Goal: Task Accomplishment & Management: Manage account settings

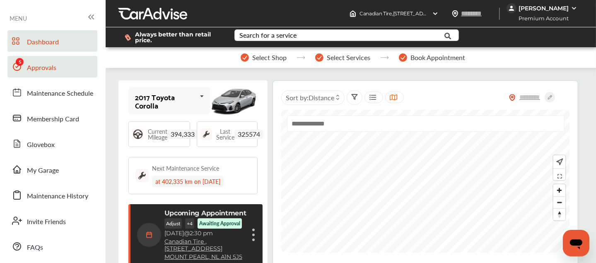
click at [36, 64] on span "Approvals" at bounding box center [41, 67] width 29 height 11
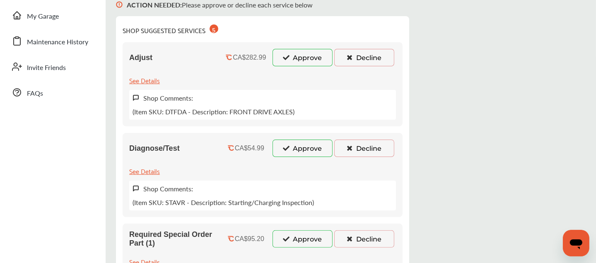
scroll to position [154, 0]
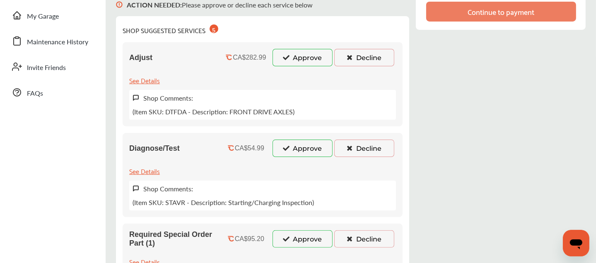
click at [279, 57] on button "Approve" at bounding box center [302, 57] width 60 height 17
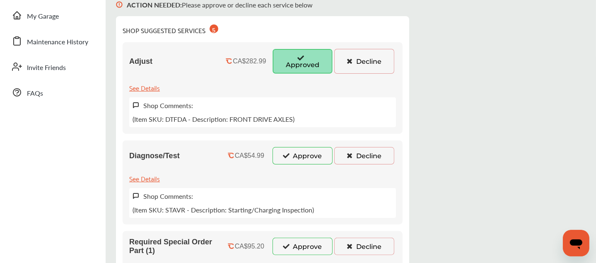
click at [301, 159] on button "Approve" at bounding box center [302, 155] width 60 height 17
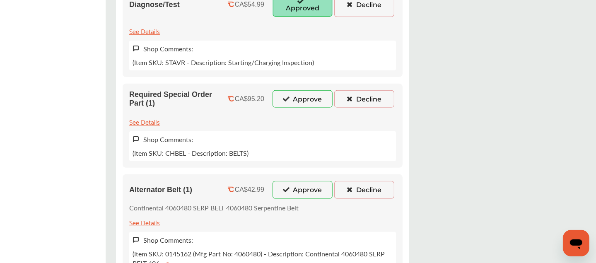
scroll to position [309, 0]
click at [292, 91] on button "Approve" at bounding box center [302, 98] width 60 height 17
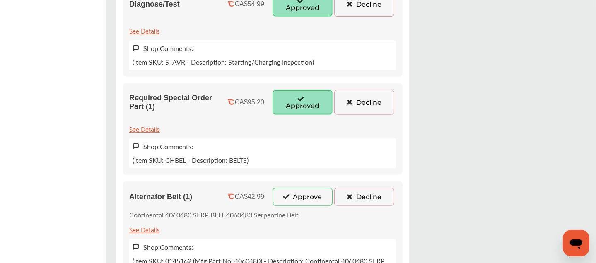
click at [303, 194] on button "Approve" at bounding box center [302, 196] width 60 height 17
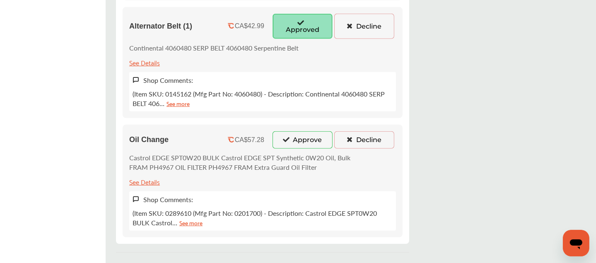
scroll to position [485, 0]
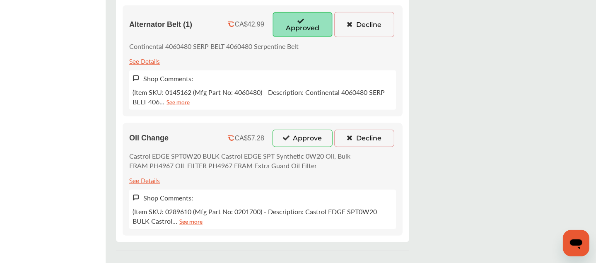
click at [291, 130] on button "Approve" at bounding box center [302, 138] width 60 height 17
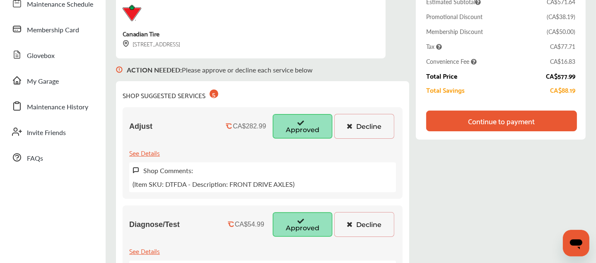
scroll to position [90, 0]
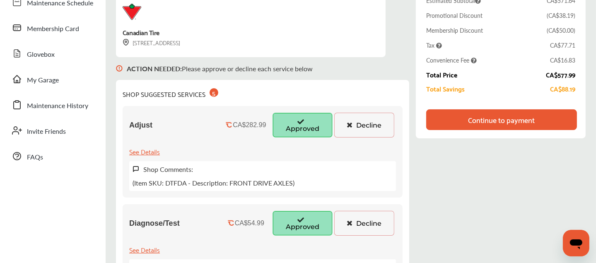
click at [360, 128] on button "Decline" at bounding box center [364, 125] width 60 height 25
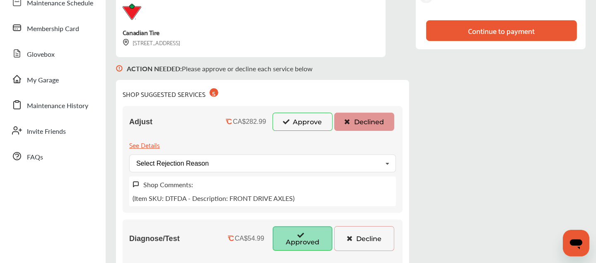
click at [276, 129] on button "Approve" at bounding box center [302, 122] width 60 height 18
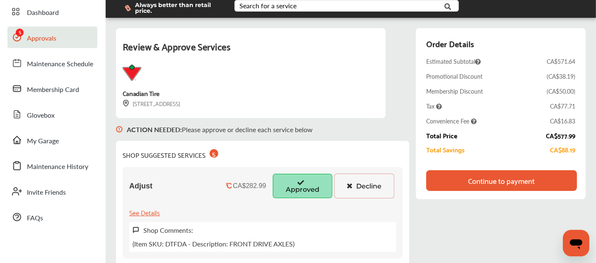
scroll to position [0, 0]
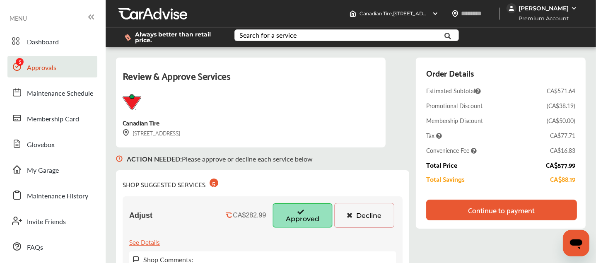
click at [535, 22] on div "Always better than retail price. Search for a service Search for... All Common …" at bounding box center [350, 37] width 465 height 33
click at [512, 149] on div "Convenience Fee CA$16.83" at bounding box center [500, 150] width 149 height 8
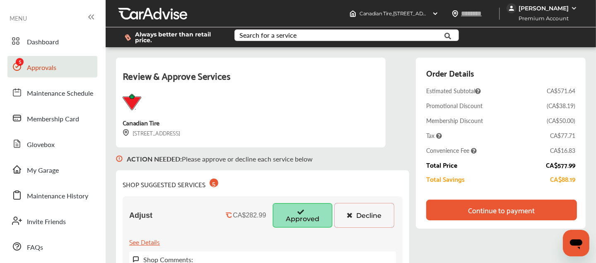
drag, startPoint x: 381, startPoint y: 181, endPoint x: 393, endPoint y: 182, distance: 12.0
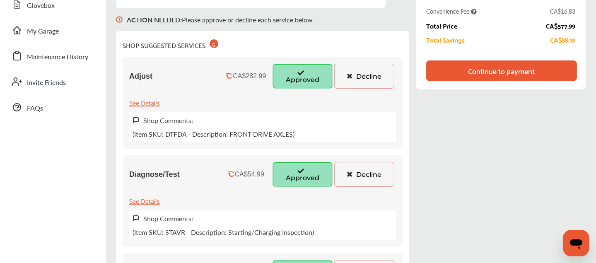
scroll to position [141, 0]
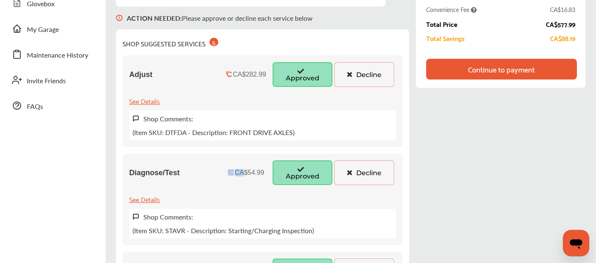
drag, startPoint x: 244, startPoint y: 172, endPoint x: 225, endPoint y: 168, distance: 19.1
click at [225, 169] on div "CA$54.99" at bounding box center [245, 172] width 45 height 7
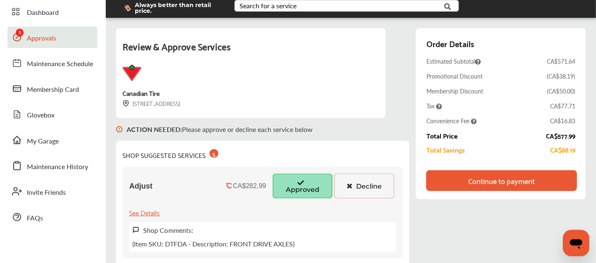
scroll to position [33, 0]
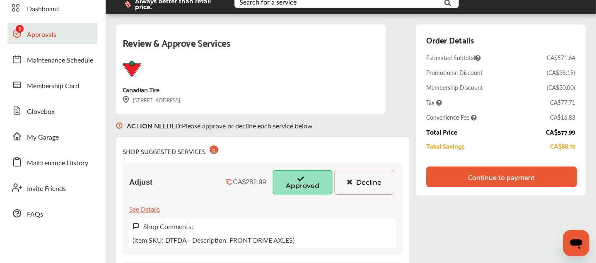
click at [574, 82] on div "Order Details Estimated Subtotal CA$571.64 Promotional Discount ( [GEOGRAPHIC_D…" at bounding box center [500, 94] width 149 height 123
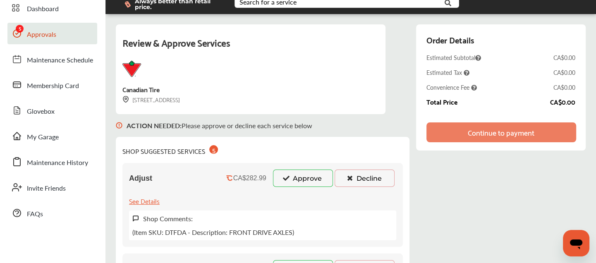
click at [301, 178] on button "Approve" at bounding box center [303, 178] width 60 height 17
